Goal: Task Accomplishment & Management: Use online tool/utility

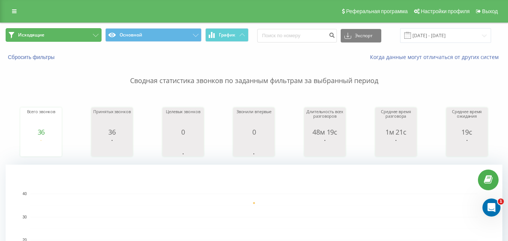
click at [81, 35] on button "Исходящие" at bounding box center [54, 35] width 96 height 14
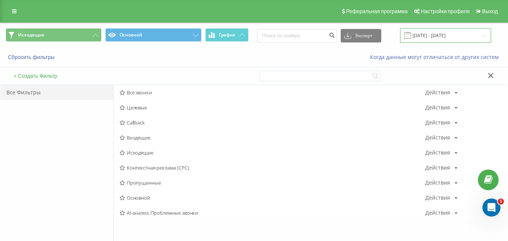
click at [452, 33] on input "[DATE] - [DATE]" at bounding box center [445, 35] width 91 height 15
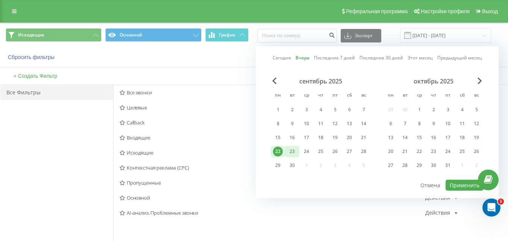
click at [295, 150] on div "23" at bounding box center [293, 152] width 10 height 10
click at [455, 186] on button "Применить" at bounding box center [465, 185] width 38 height 11
type input "23.09.2025 - 23.09.2025"
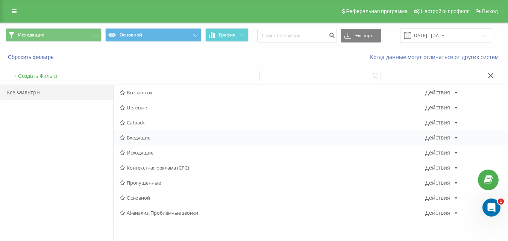
click at [133, 140] on span "Входящие" at bounding box center [273, 137] width 306 height 5
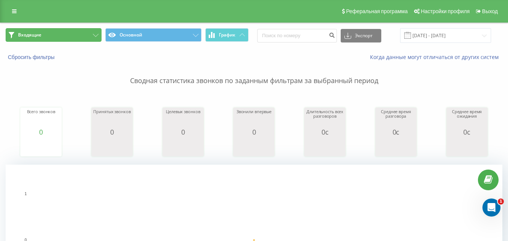
click at [83, 35] on button "Входящие" at bounding box center [54, 35] width 96 height 14
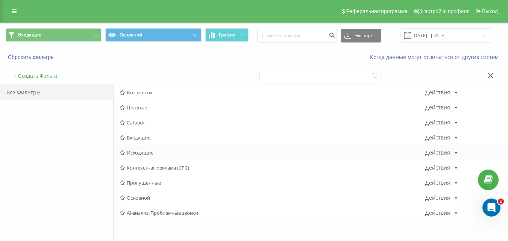
click at [131, 154] on span "Исходящие" at bounding box center [273, 152] width 306 height 5
